Goal: Task Accomplishment & Management: Manage account settings

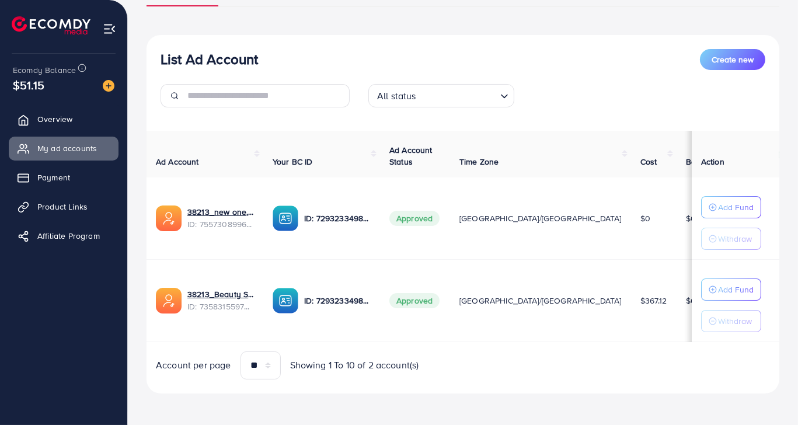
scroll to position [106, 0]
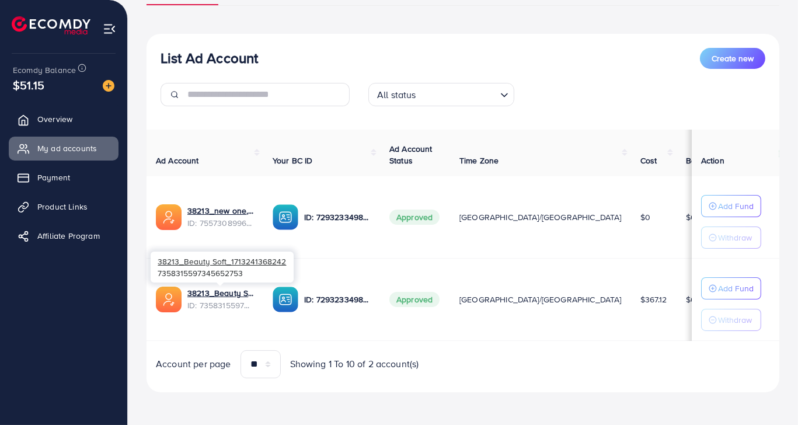
click at [235, 300] on span "ID: 7358315597345652753" at bounding box center [220, 306] width 67 height 12
click at [235, 290] on link "38213_Beauty Soft_1713241368242" at bounding box center [220, 293] width 67 height 12
click at [72, 212] on span "Product Links" at bounding box center [65, 207] width 50 height 12
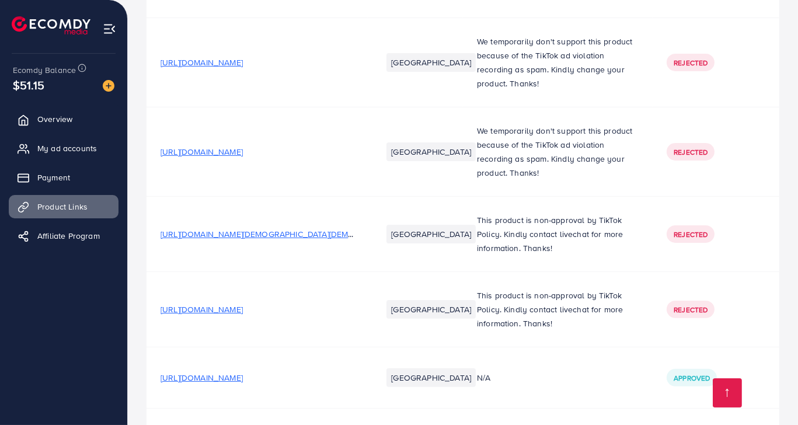
scroll to position [11766, 0]
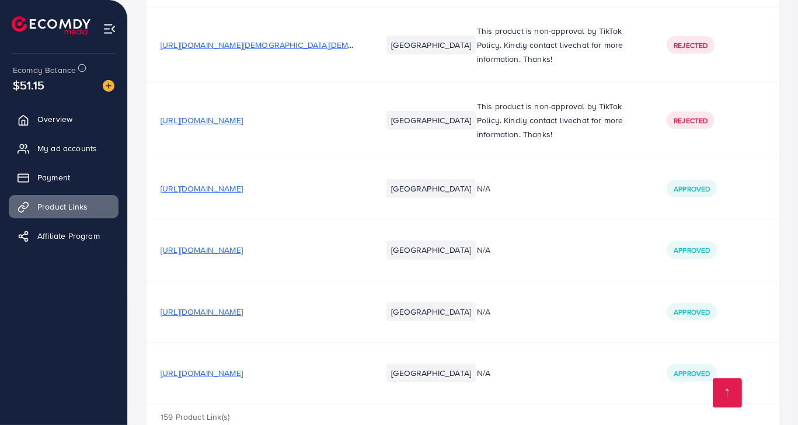
drag, startPoint x: 303, startPoint y: 225, endPoint x: 330, endPoint y: 393, distance: 170.3
click at [243, 367] on span "[URL][DOMAIN_NAME]" at bounding box center [202, 373] width 82 height 12
click at [243, 306] on span "[URL][DOMAIN_NAME]" at bounding box center [202, 312] width 82 height 12
click at [243, 244] on span "[URL][DOMAIN_NAME]" at bounding box center [202, 250] width 82 height 12
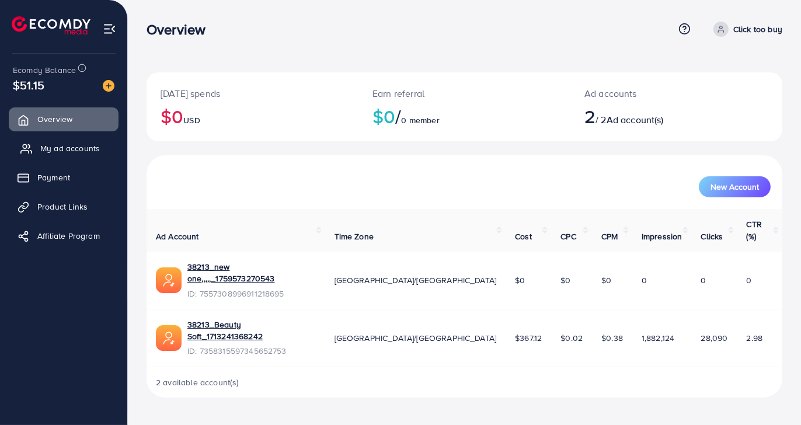
click at [98, 151] on span "My ad accounts" at bounding box center [70, 148] width 60 height 12
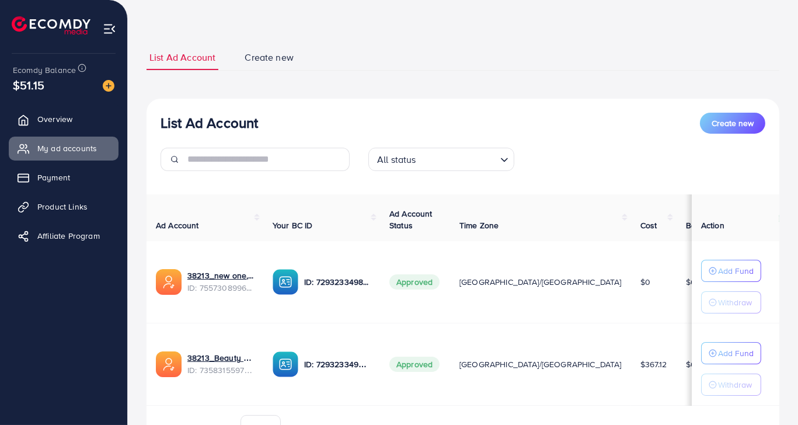
scroll to position [58, 0]
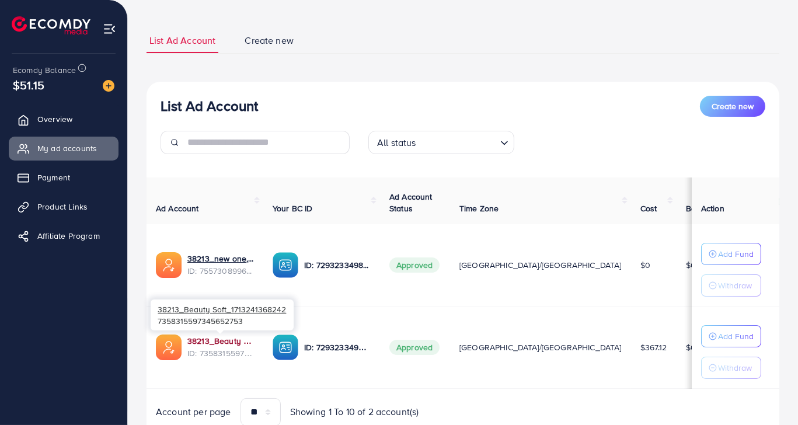
click at [221, 342] on link "38213_Beauty Soft_1713241368242" at bounding box center [220, 341] width 67 height 12
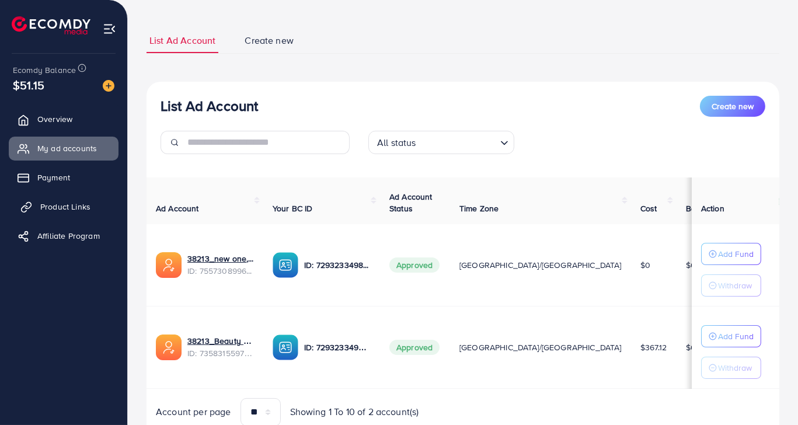
click at [62, 206] on span "Product Links" at bounding box center [65, 207] width 50 height 12
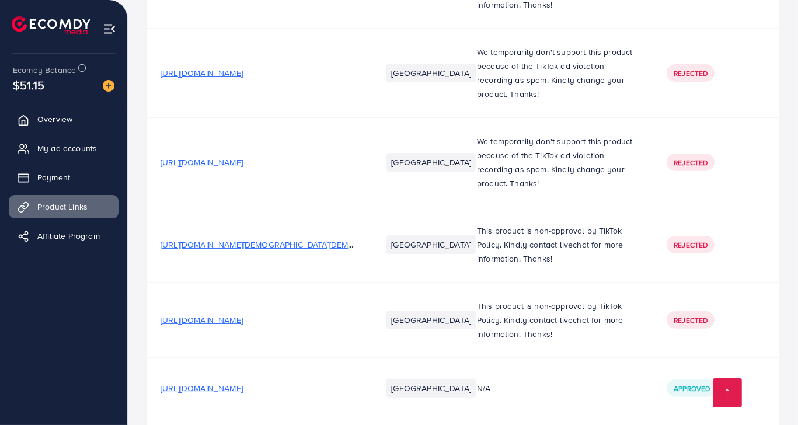
scroll to position [11766, 0]
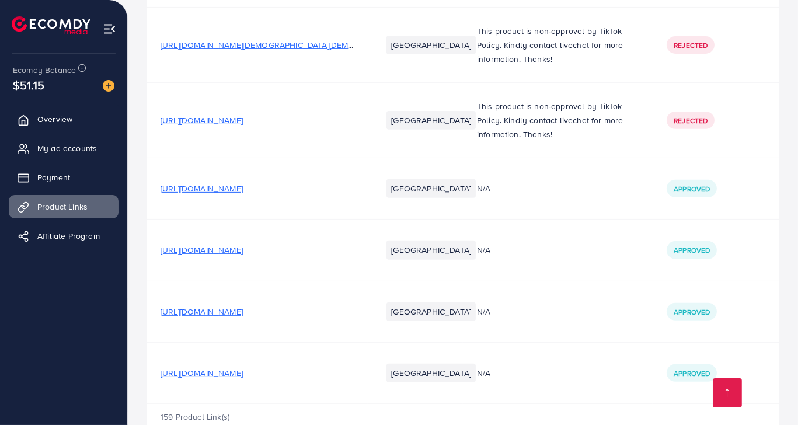
drag, startPoint x: 260, startPoint y: 102, endPoint x: 262, endPoint y: 269, distance: 167.6
click at [243, 367] on span "[URL][DOMAIN_NAME]" at bounding box center [202, 373] width 82 height 12
click at [243, 306] on span "[URL][DOMAIN_NAME]" at bounding box center [202, 312] width 82 height 12
click at [67, 143] on span "My ad accounts" at bounding box center [70, 148] width 60 height 12
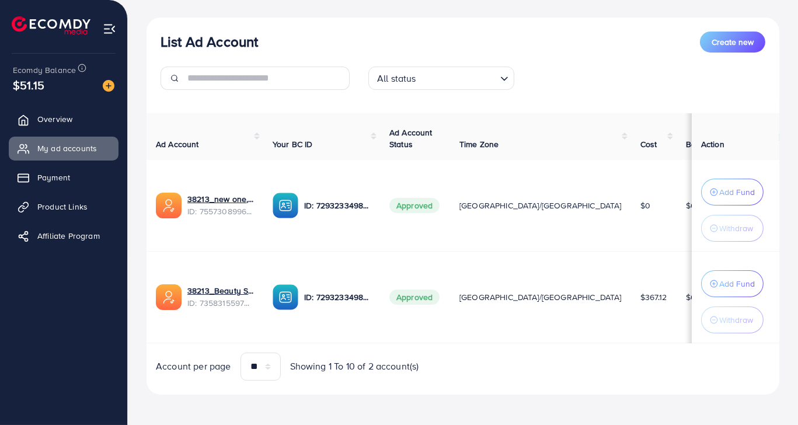
scroll to position [126, 0]
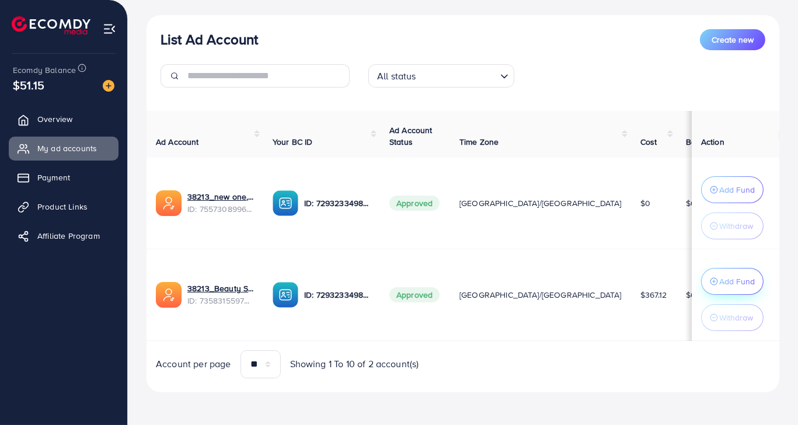
click at [715, 278] on circle "button" at bounding box center [714, 281] width 7 height 7
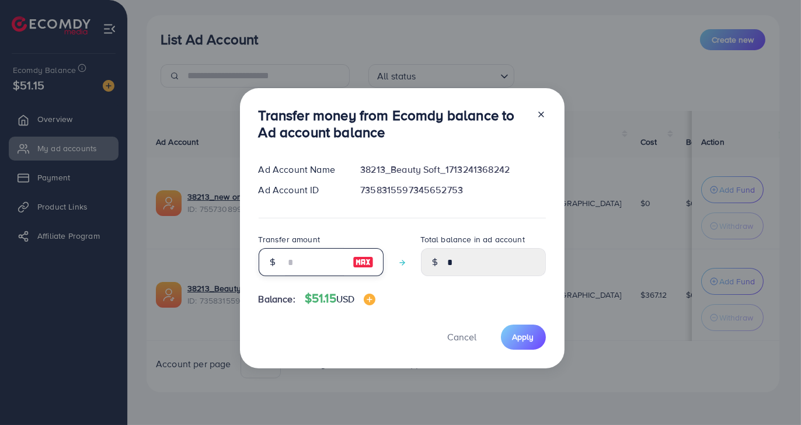
click at [308, 259] on input "number" at bounding box center [315, 262] width 58 height 28
type input "*"
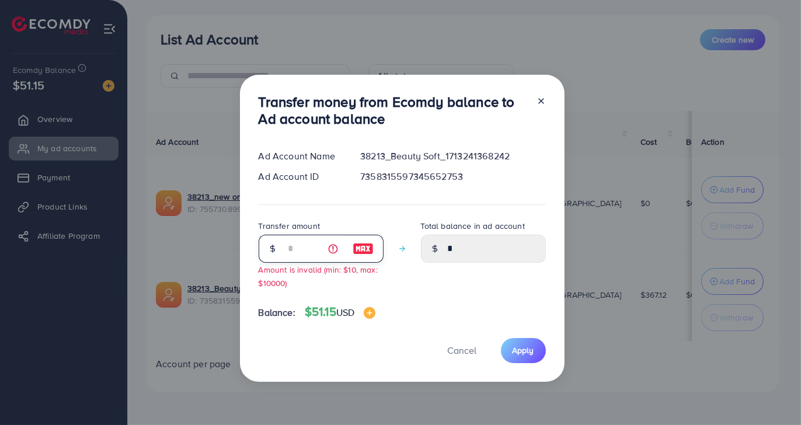
type input "****"
type input "**"
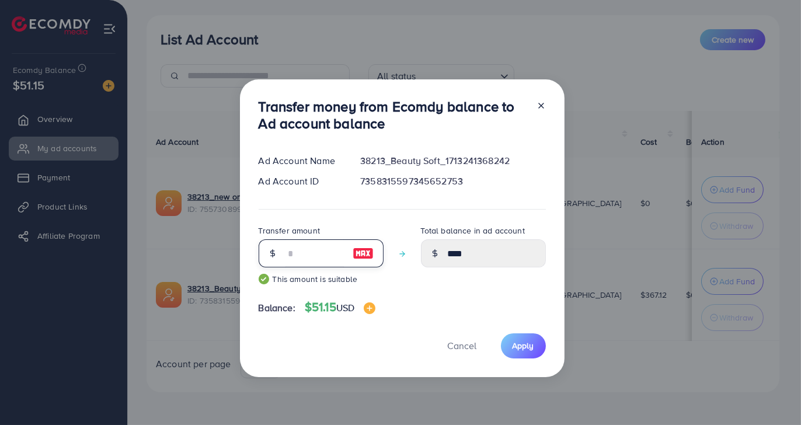
type input "*****"
type input "**"
click at [530, 345] on span "Apply" at bounding box center [524, 346] width 22 height 12
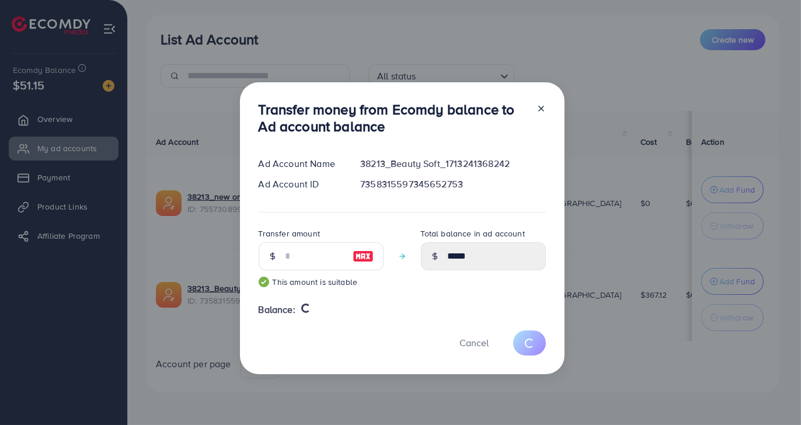
type input "*"
